Goal: Find specific page/section: Find specific page/section

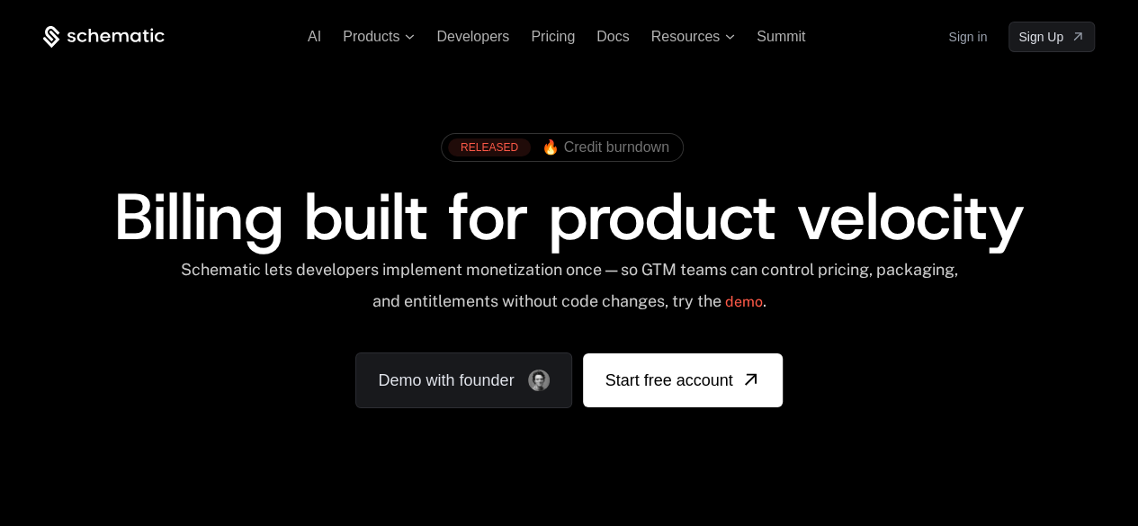
click at [961, 39] on link "Sign in" at bounding box center [967, 36] width 39 height 29
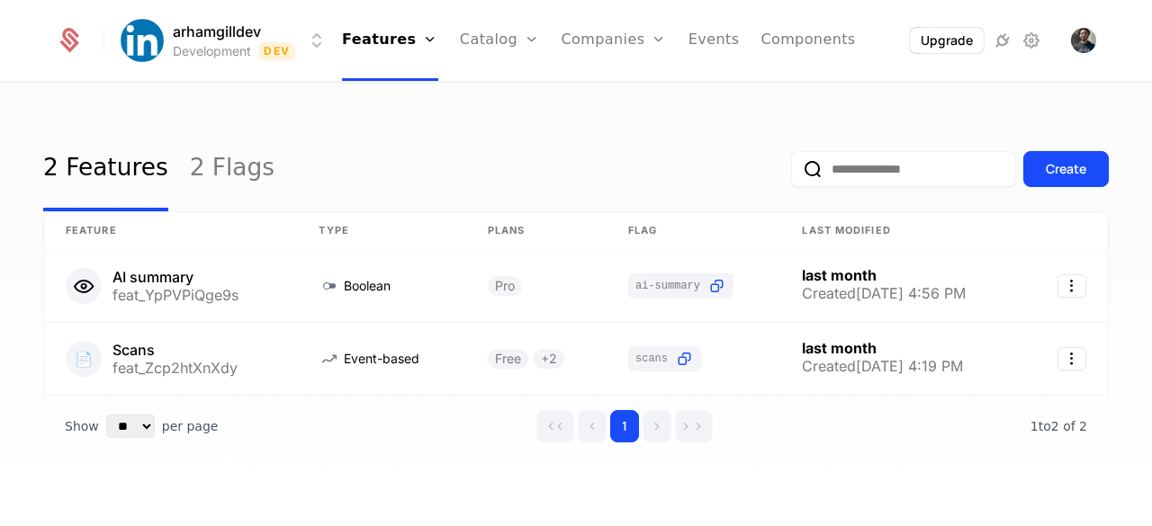
scroll to position [18, 0]
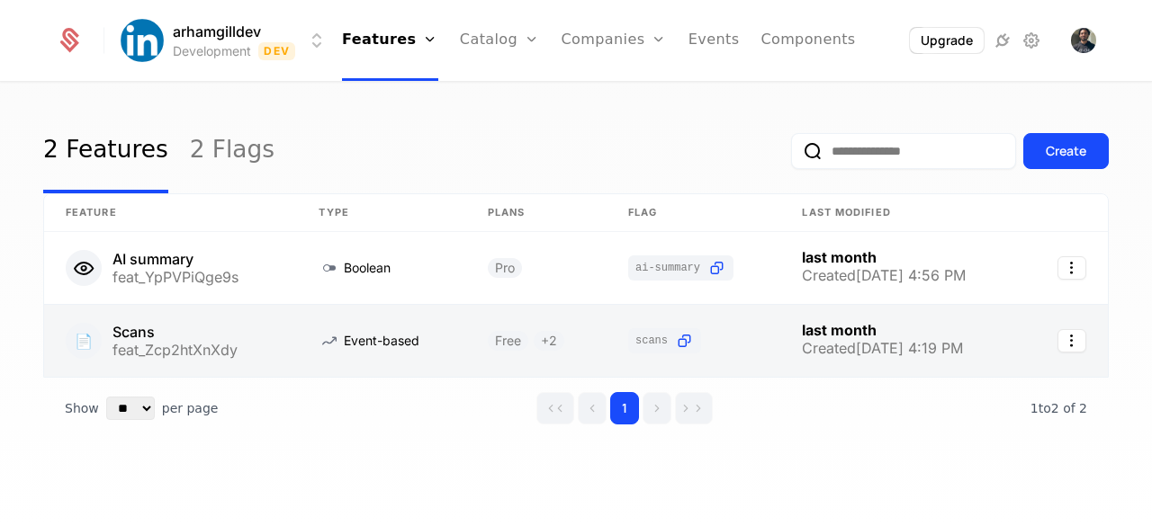
click at [162, 320] on link at bounding box center [170, 341] width 253 height 72
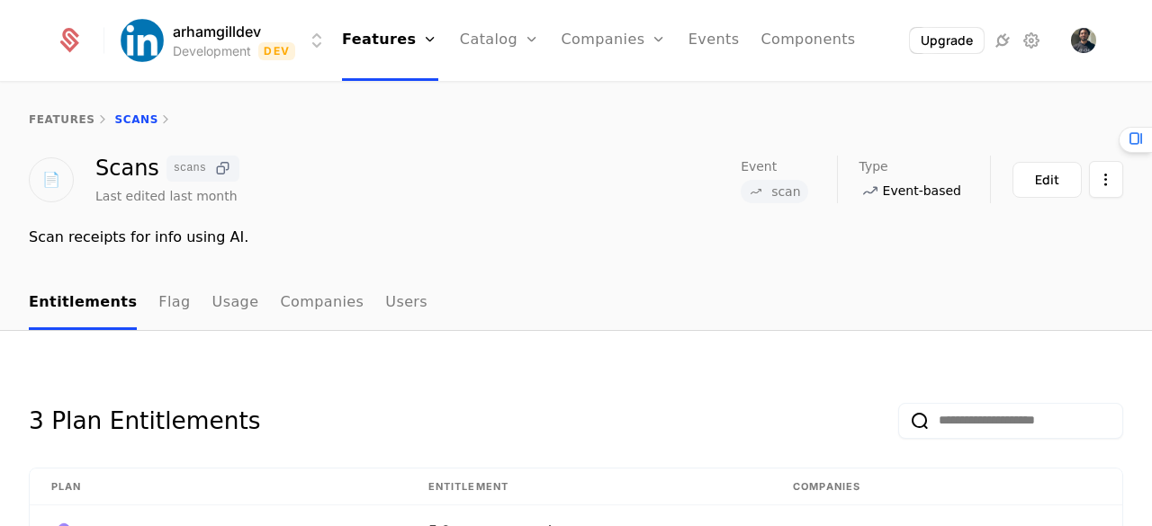
click at [218, 171] on icon at bounding box center [222, 168] width 19 height 19
